Goal: Use online tool/utility: Utilize a website feature to perform a specific function

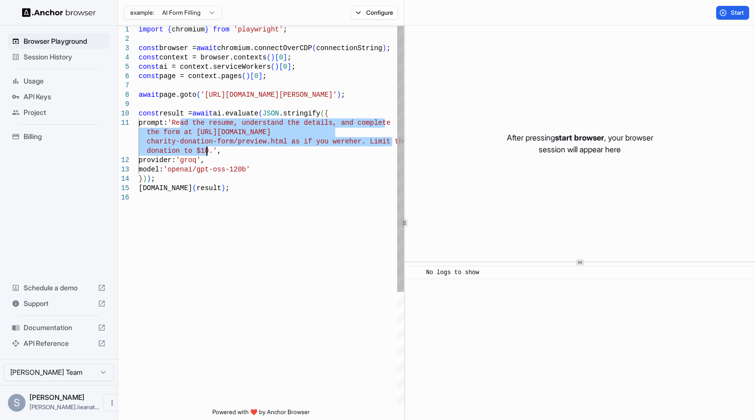
drag, startPoint x: 181, startPoint y: 122, endPoint x: 208, endPoint y: 151, distance: 39.7
click at [208, 151] on div "import { chromium } from 'playwright' ; const browser = await chromium.connectO…" at bounding box center [272, 300] width 266 height 551
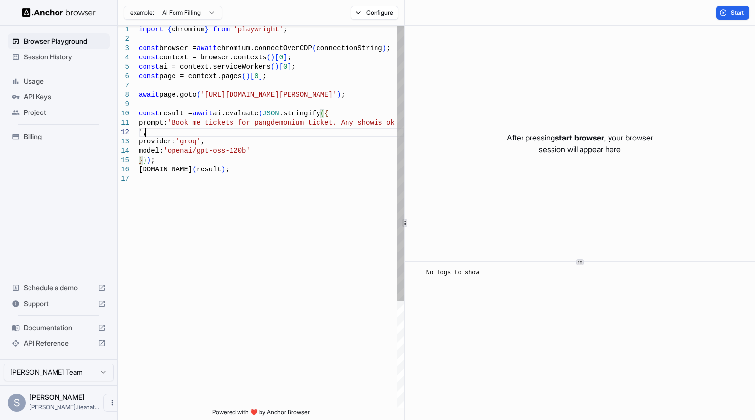
scroll to position [10, 0]
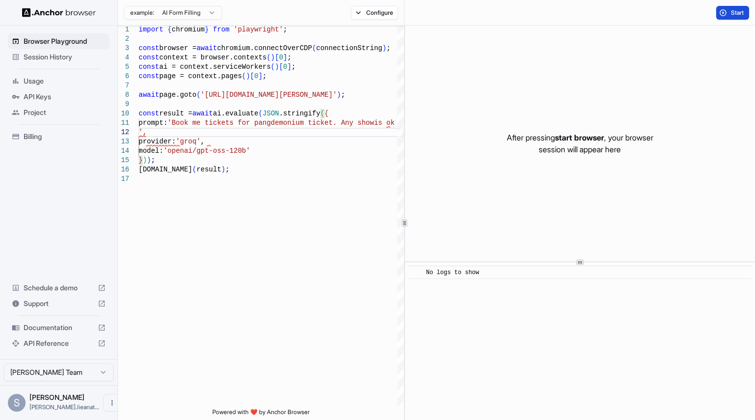
click at [726, 10] on button "Start" at bounding box center [732, 13] width 33 height 14
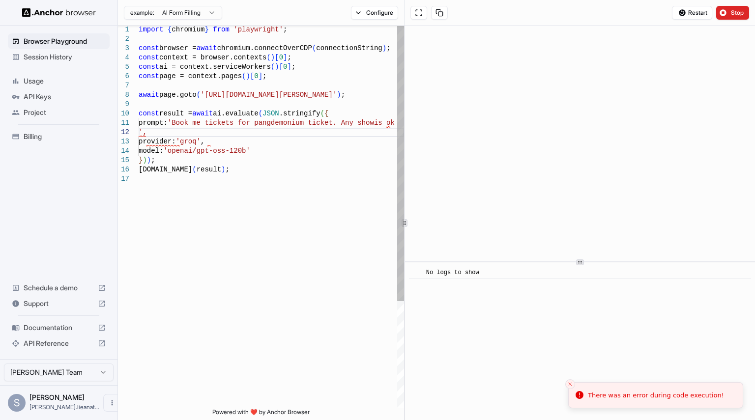
click at [351, 124] on div "import { chromium } from 'playwright' ; const browser = await chromium.connectO…" at bounding box center [272, 291] width 266 height 533
click at [388, 126] on div "import { chromium } from 'playwright' ; const browser = await chromium.connectO…" at bounding box center [272, 291] width 266 height 533
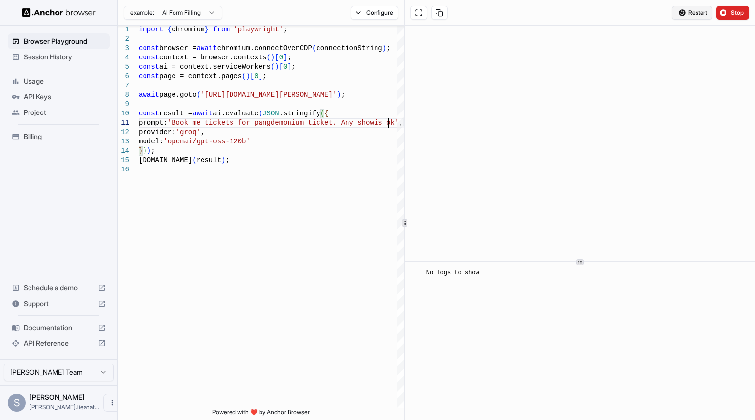
click at [697, 11] on span "Restart" at bounding box center [697, 13] width 19 height 8
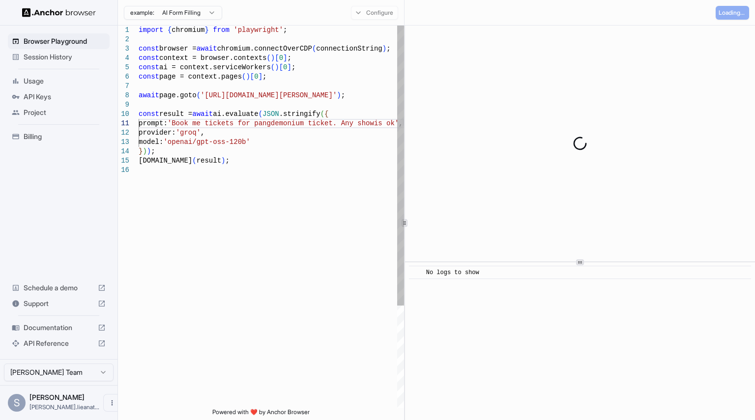
click at [367, 126] on div "console.info ( result ) ; } ) ) ; model: 'openai/gpt-oss-120b' provider: 'groq'…" at bounding box center [272, 287] width 266 height 523
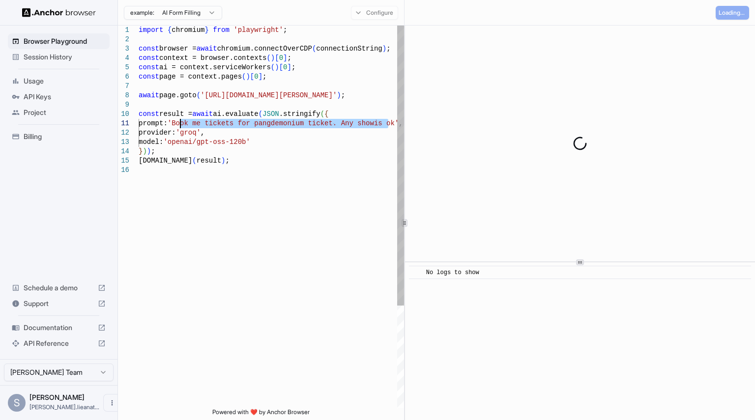
drag, startPoint x: 387, startPoint y: 123, endPoint x: 182, endPoint y: 125, distance: 205.1
click at [182, 125] on div "console.info ( result ) ; } ) ) ; model: 'openai/gpt-oss-120b' provider: 'groq'…" at bounding box center [272, 287] width 266 height 523
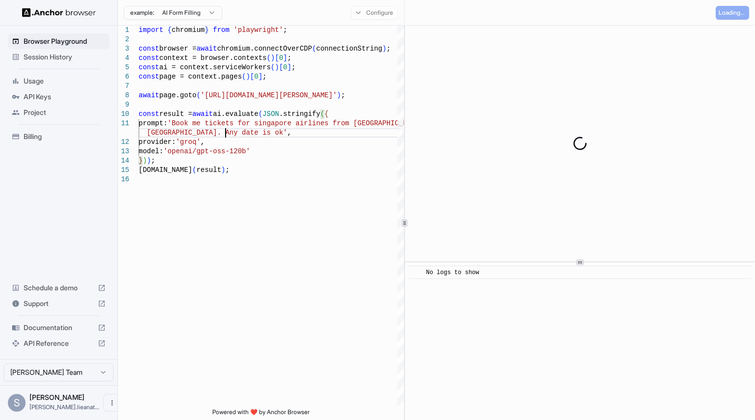
click at [723, 77] on div at bounding box center [580, 144] width 350 height 236
click at [360, 10] on div "Configure" at bounding box center [374, 13] width 59 height 14
click at [585, 81] on div at bounding box center [580, 144] width 350 height 236
click at [723, 15] on div "Loading..." at bounding box center [732, 13] width 33 height 14
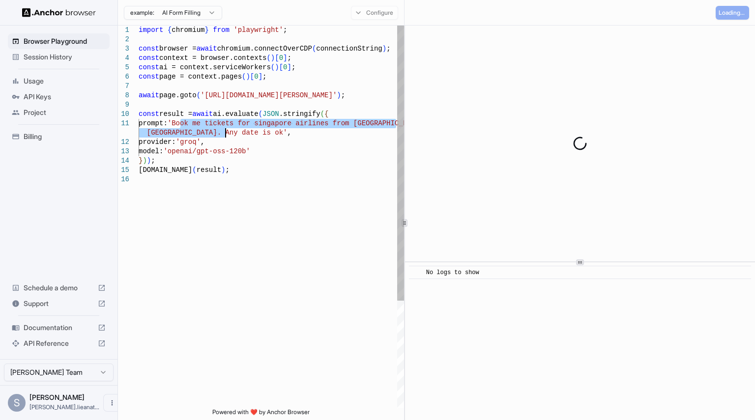
drag, startPoint x: 180, startPoint y: 123, endPoint x: 225, endPoint y: 131, distance: 45.9
click at [225, 131] on div "console.info ( result ) ; } ) ) ; model: 'openai/gpt-oss-120b' provider: 'groq'…" at bounding box center [272, 292] width 266 height 533
type textarea "**********"
click at [209, 114] on div "console.info ( result ) ; } ) ) ; model: 'openai/gpt-oss-120b' provider: 'groq'…" at bounding box center [272, 292] width 266 height 533
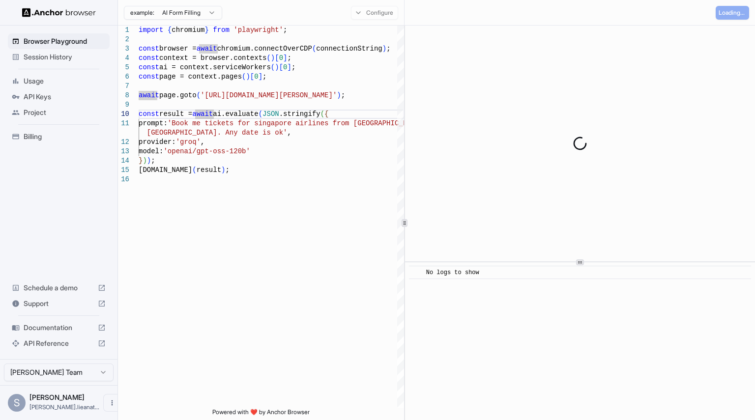
click at [371, 15] on div "Configure" at bounding box center [374, 13] width 59 height 14
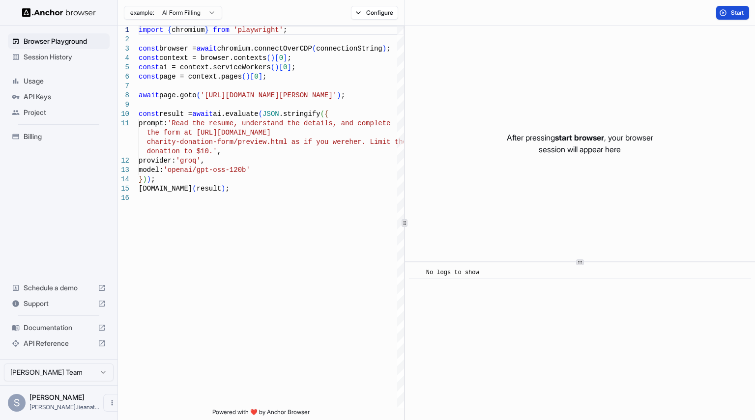
click at [722, 16] on button "Start" at bounding box center [732, 13] width 33 height 14
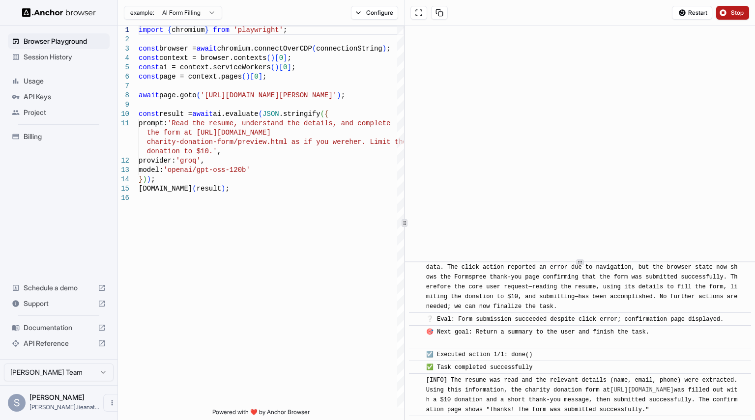
scroll to position [592, 0]
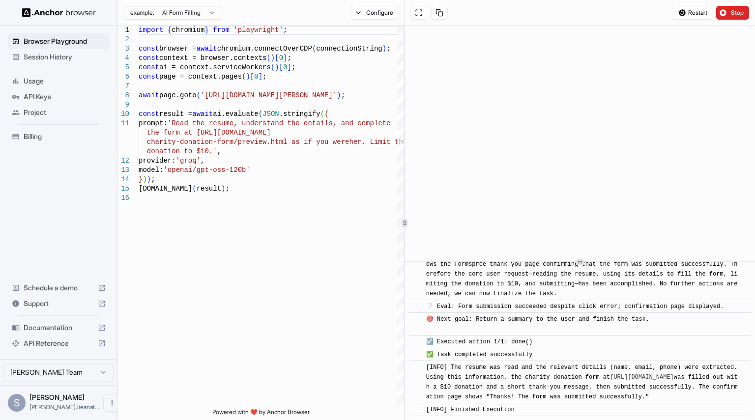
click at [495, 282] on div "💡 Thinking: The previous step attempted to submit the donation form after filli…" at bounding box center [583, 264] width 314 height 69
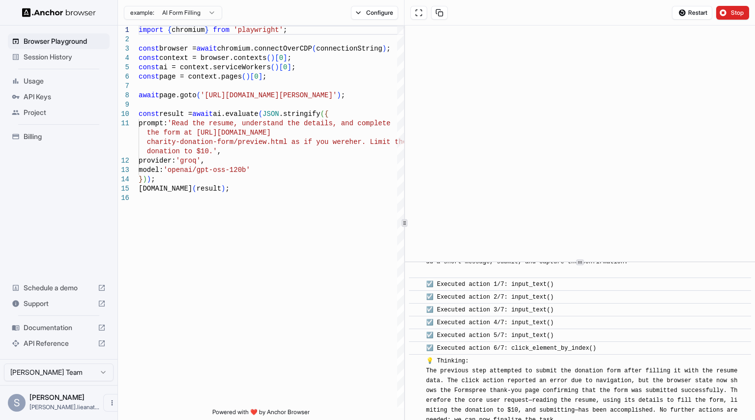
scroll to position [445, 0]
type textarea "**********"
click at [210, 152] on div "import { chromium } from 'playwright' ; const browser = await chromium.connectO…" at bounding box center [272, 301] width 266 height 551
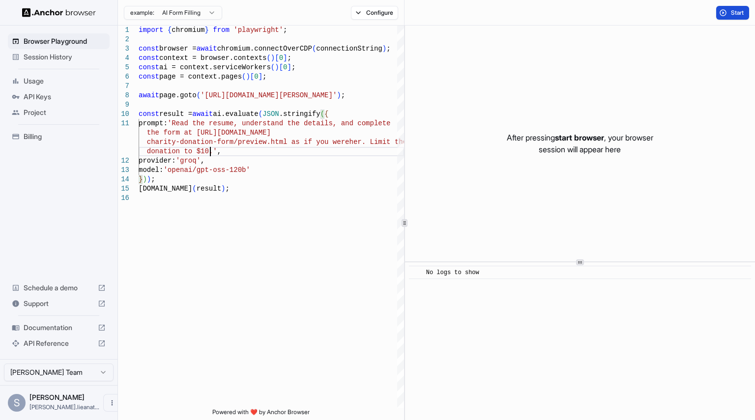
click at [730, 12] on button "Start" at bounding box center [732, 13] width 33 height 14
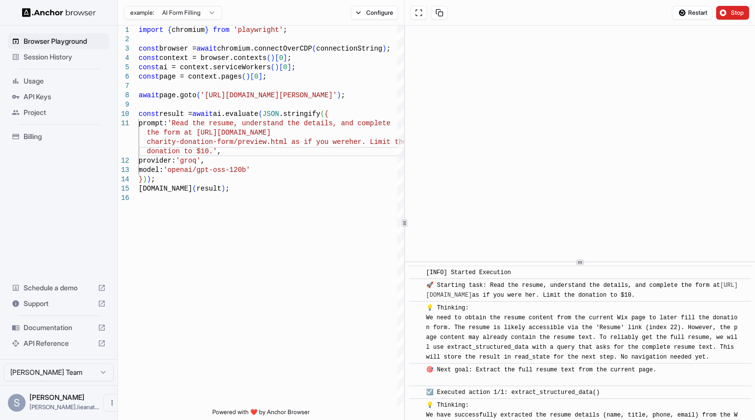
click at [45, 93] on span "API Keys" at bounding box center [65, 97] width 82 height 10
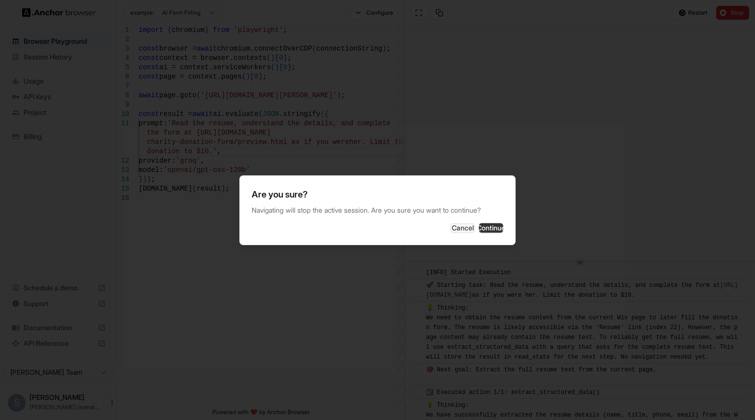
click at [479, 227] on button "Continue" at bounding box center [491, 228] width 25 height 10
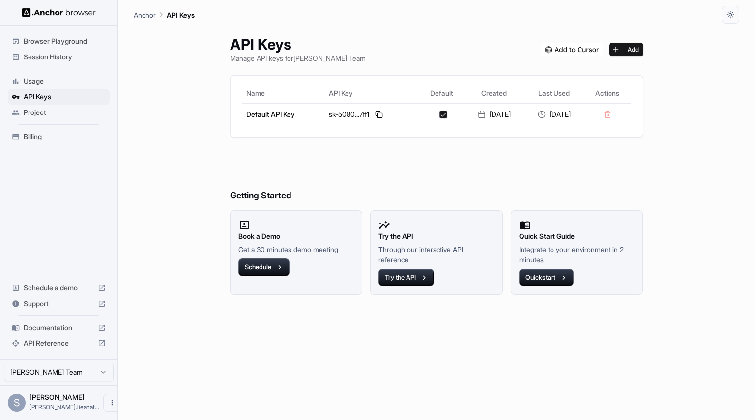
click at [52, 42] on span "Browser Playground" at bounding box center [65, 41] width 82 height 10
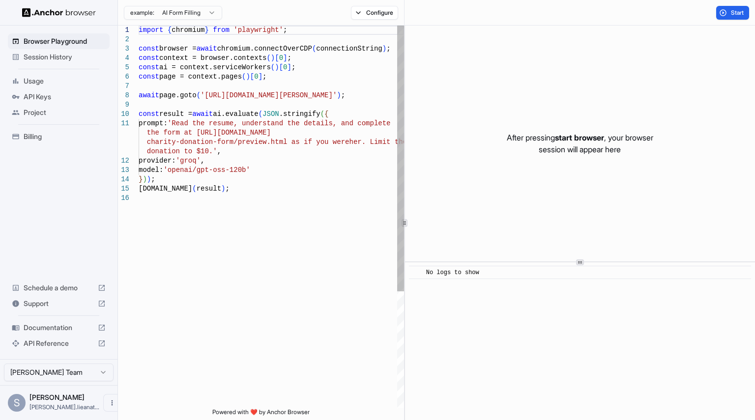
click at [208, 131] on div "import { chromium } from 'playwright' ; const browser = await chromium.connectO…" at bounding box center [272, 301] width 266 height 551
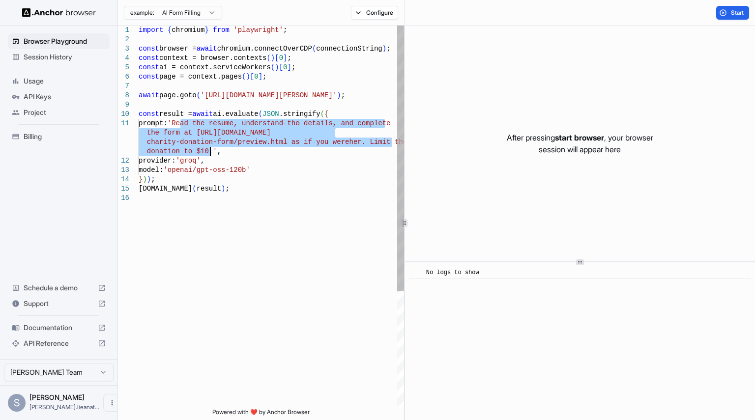
drag, startPoint x: 180, startPoint y: 122, endPoint x: 209, endPoint y: 148, distance: 39.0
click at [209, 148] on div "import { chromium } from 'playwright' ; const browser = await chromium.connectO…" at bounding box center [272, 301] width 266 height 551
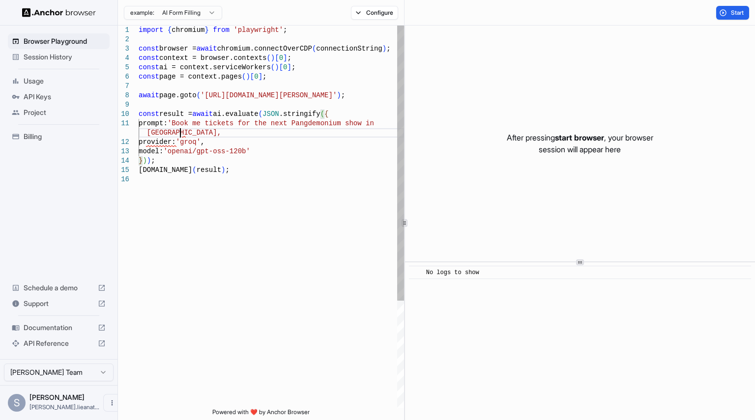
scroll to position [10, 0]
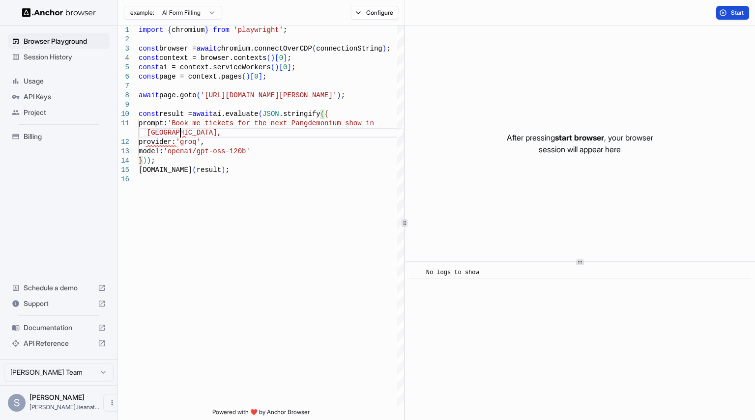
click at [733, 15] on span "Start" at bounding box center [738, 13] width 14 height 8
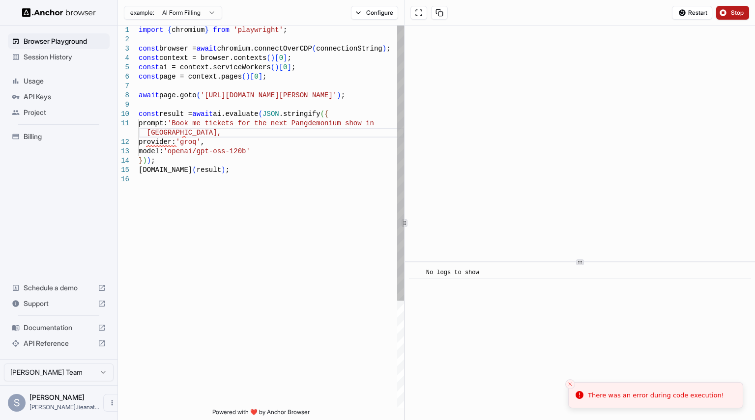
click at [178, 134] on div "import { chromium } from 'playwright' ; const browser = await chromium.connectO…" at bounding box center [272, 292] width 266 height 533
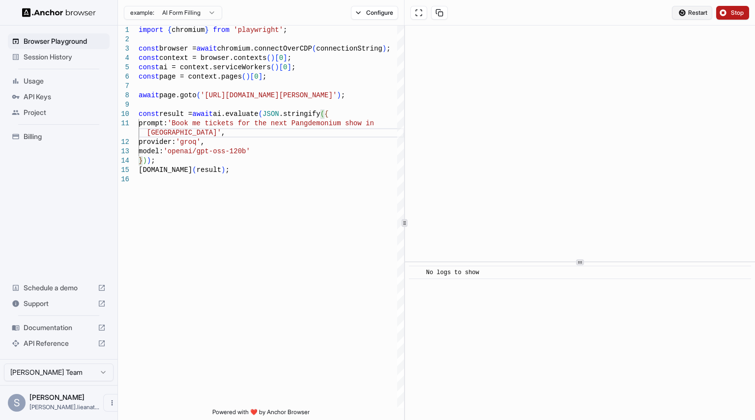
type textarea "**********"
click at [688, 12] on span "Restart" at bounding box center [697, 13] width 19 height 8
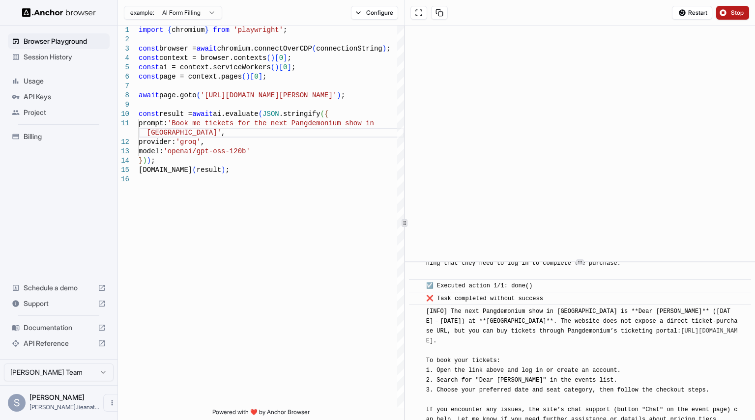
scroll to position [1790, 0]
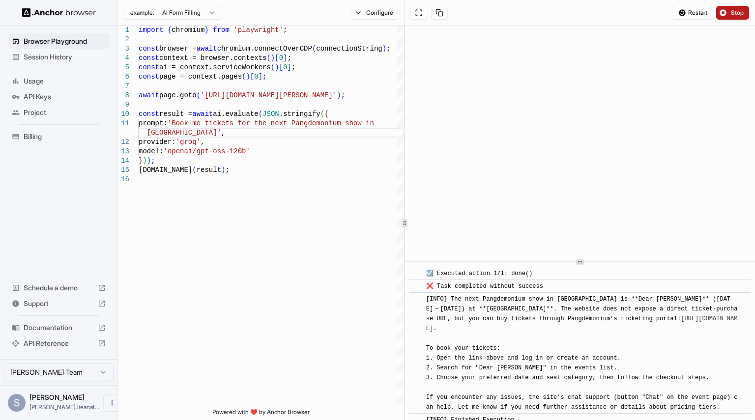
click at [742, 11] on span "Stop" at bounding box center [738, 13] width 14 height 8
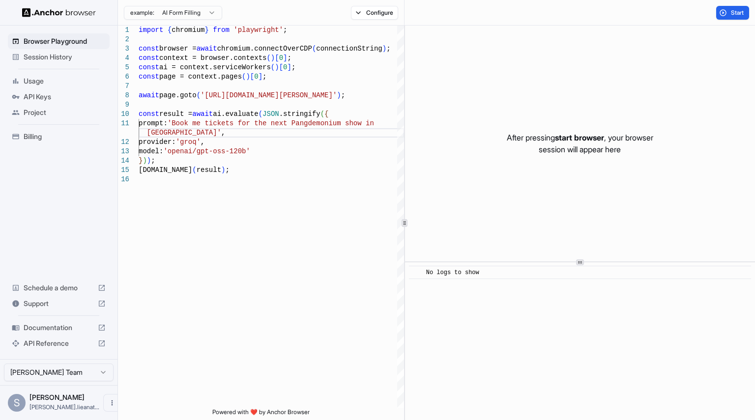
click at [579, 140] on span "start browser" at bounding box center [579, 138] width 49 height 10
